Goal: Information Seeking & Learning: Learn about a topic

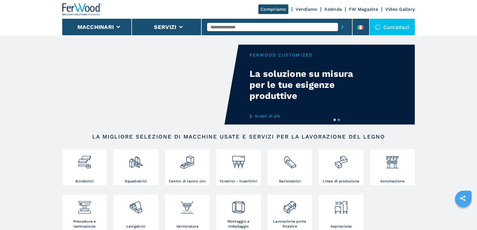
click at [237, 29] on input "text" at bounding box center [272, 27] width 131 height 8
click at [357, 31] on li at bounding box center [361, 27] width 17 height 17
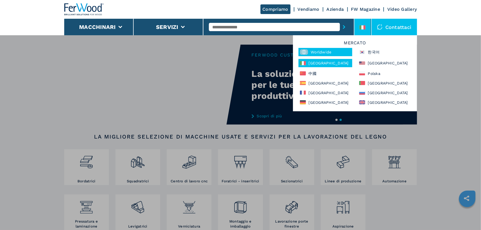
click at [316, 49] on div "Worldwide" at bounding box center [326, 52] width 54 height 8
click at [259, 28] on input "text" at bounding box center [274, 27] width 131 height 8
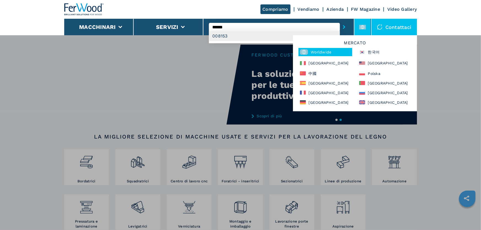
type input "******"
click at [244, 45] on div "Macchinari Bordatrici Squadratrici Centro di lavoro cnc Foratrici - inseritrici…" at bounding box center [240, 150] width 481 height 230
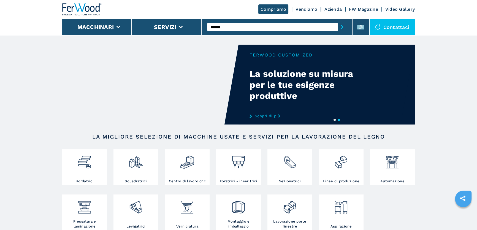
click at [242, 30] on input "******" at bounding box center [272, 27] width 131 height 8
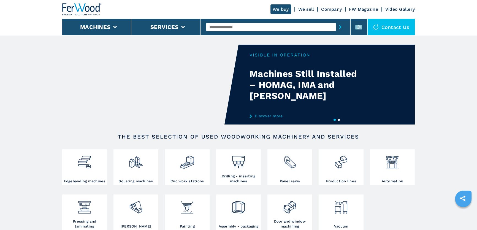
click at [240, 29] on input "text" at bounding box center [271, 27] width 130 height 8
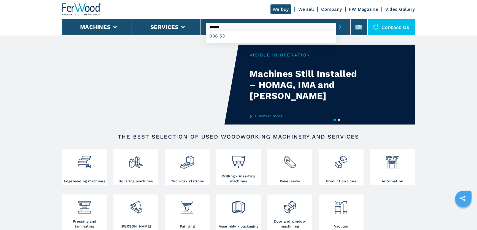
click at [239, 24] on input "******" at bounding box center [271, 27] width 130 height 8
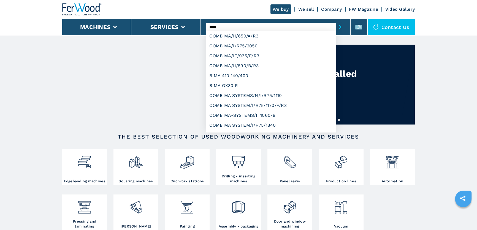
type input "****"
click at [336, 21] on button "submit-button" at bounding box center [340, 27] width 9 height 13
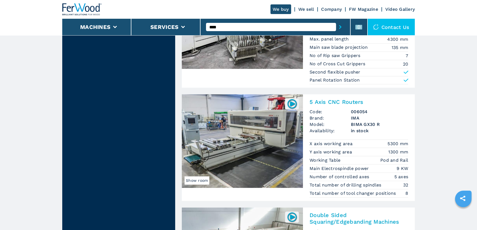
scroll to position [676, 0]
click at [335, 102] on h2 "5 Axis CNC Routers" at bounding box center [359, 102] width 99 height 7
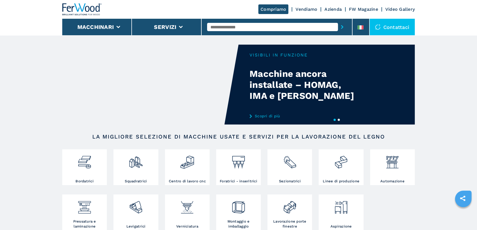
click at [256, 28] on input "text" at bounding box center [272, 27] width 131 height 8
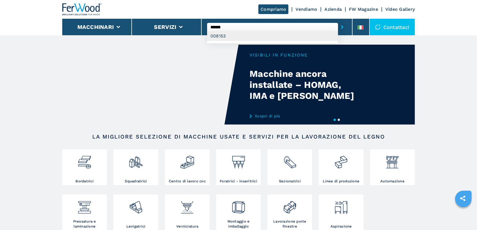
type input "******"
click at [231, 35] on div "008153" at bounding box center [272, 36] width 131 height 10
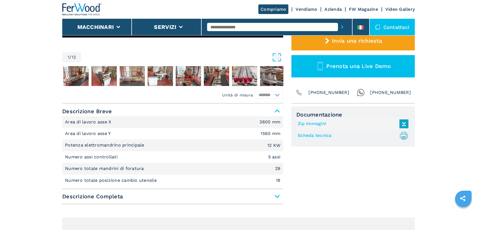
scroll to position [175, 0]
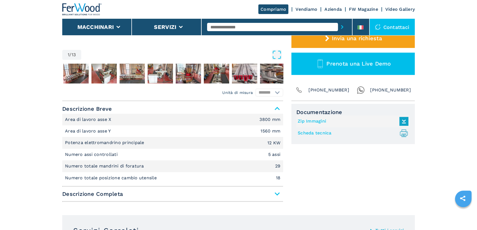
click at [265, 189] on span "Descrizione Completa" at bounding box center [172, 194] width 221 height 10
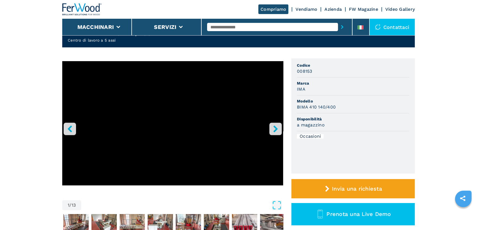
scroll to position [0, 0]
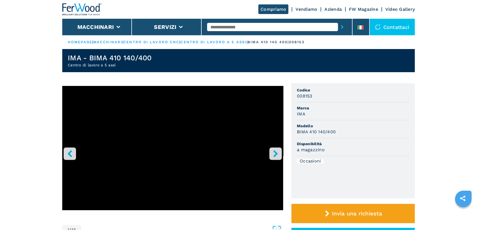
click at [241, 28] on input "text" at bounding box center [272, 27] width 131 height 8
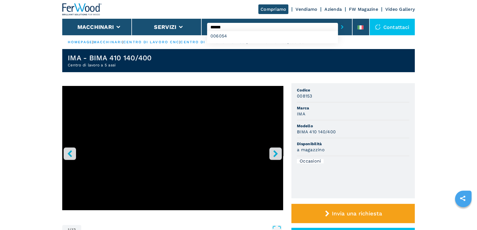
type input "******"
click at [338, 21] on button "submit-button" at bounding box center [342, 27] width 9 height 13
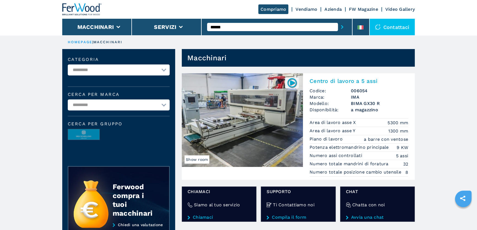
click at [228, 133] on img at bounding box center [242, 120] width 121 height 94
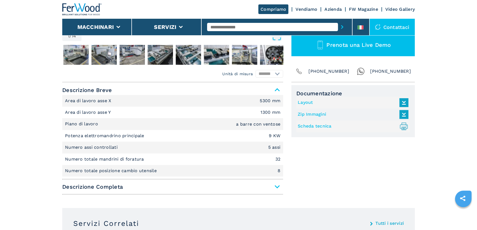
scroll to position [200, 0]
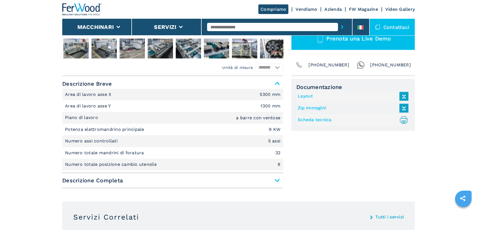
click at [256, 182] on span "Descrizione Completa" at bounding box center [172, 181] width 221 height 10
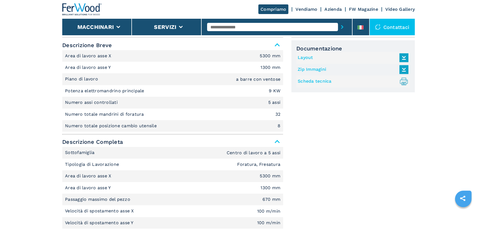
scroll to position [251, 0]
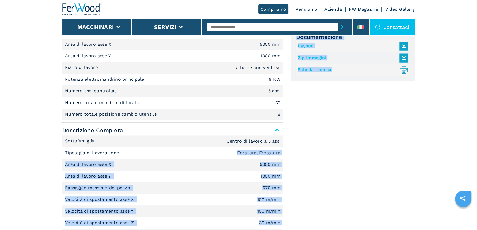
drag, startPoint x: 236, startPoint y: 153, endPoint x: 293, endPoint y: 147, distance: 57.1
click at [264, 161] on li "Area di lavoro asse X 5300 mm" at bounding box center [172, 165] width 221 height 12
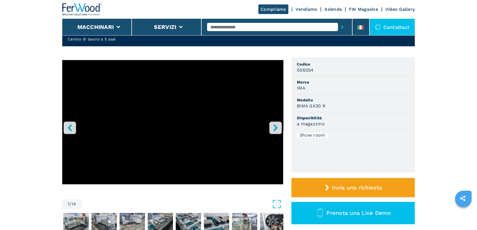
scroll to position [25, 0]
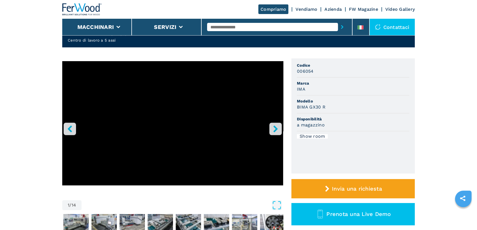
click at [278, 129] on icon "right-button" at bounding box center [275, 128] width 7 height 7
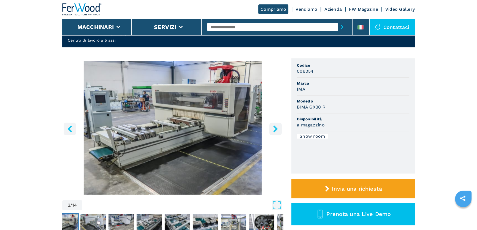
click at [278, 129] on icon "right-button" at bounding box center [275, 128] width 7 height 7
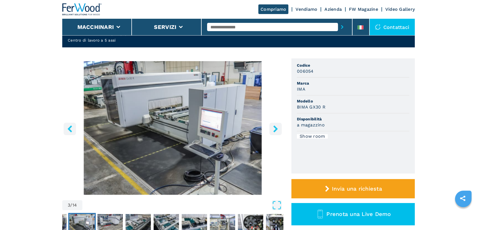
click at [278, 129] on icon "right-button" at bounding box center [275, 128] width 7 height 7
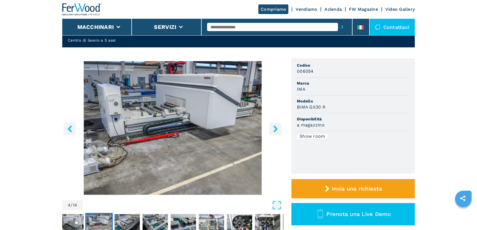
click at [278, 129] on icon "right-button" at bounding box center [275, 128] width 7 height 7
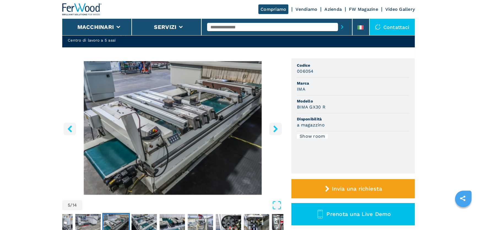
click at [278, 129] on icon "right-button" at bounding box center [275, 128] width 7 height 7
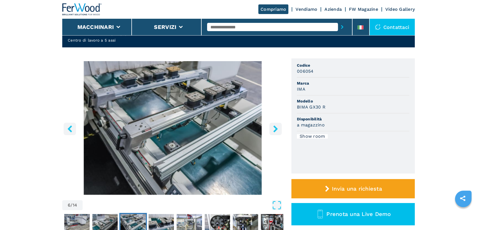
click at [278, 129] on icon "right-button" at bounding box center [275, 128] width 7 height 7
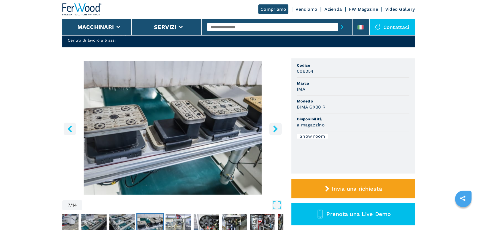
click at [278, 129] on icon "right-button" at bounding box center [275, 128] width 7 height 7
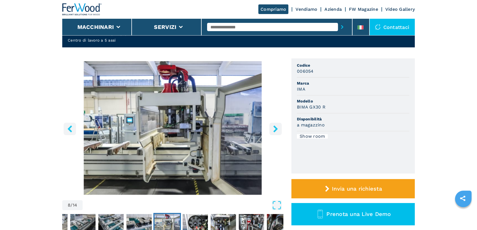
click at [278, 129] on icon "right-button" at bounding box center [275, 128] width 7 height 7
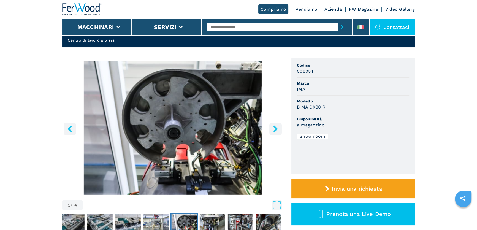
click at [278, 129] on icon "right-button" at bounding box center [275, 128] width 7 height 7
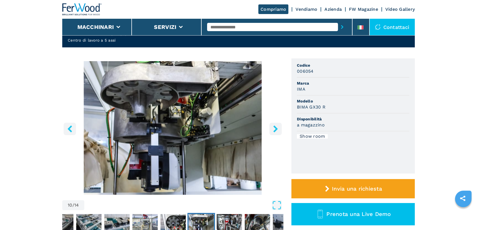
click at [278, 129] on icon "right-button" at bounding box center [275, 128] width 7 height 7
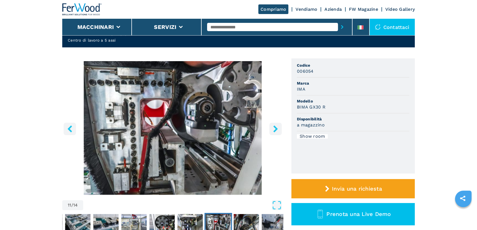
click at [278, 129] on icon "right-button" at bounding box center [275, 128] width 7 height 7
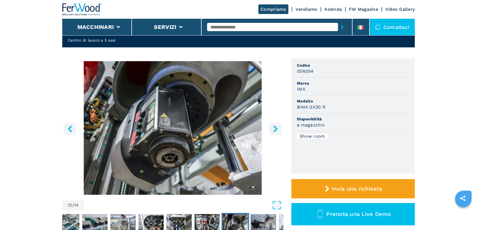
click at [278, 129] on icon "right-button" at bounding box center [275, 128] width 4 height 7
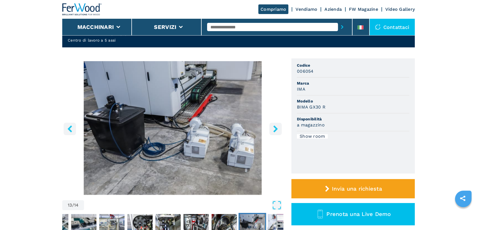
click at [277, 129] on icon "right-button" at bounding box center [275, 128] width 4 height 7
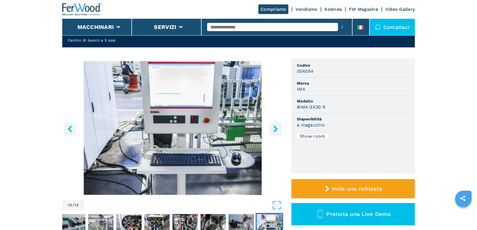
click at [277, 129] on icon "right-button" at bounding box center [275, 128] width 4 height 7
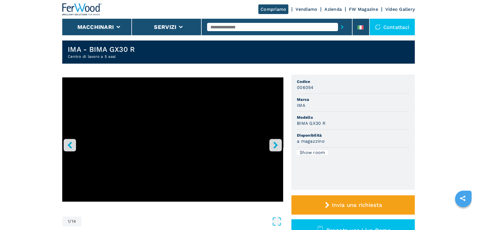
scroll to position [0, 0]
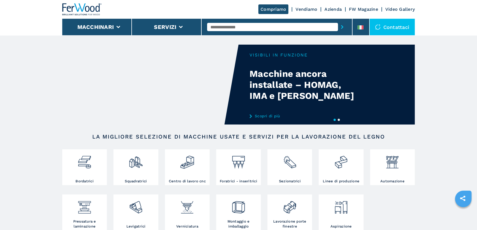
click at [267, 23] on input "text" at bounding box center [272, 27] width 131 height 8
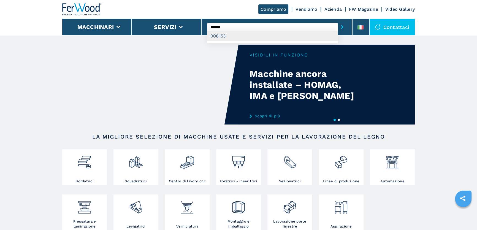
type input "******"
click at [224, 39] on div "008153" at bounding box center [272, 36] width 131 height 10
